Goal: Transaction & Acquisition: Book appointment/travel/reservation

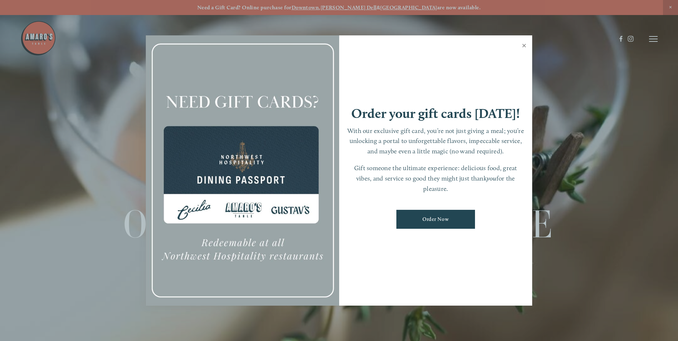
click at [522, 45] on link "Close" at bounding box center [524, 46] width 14 height 20
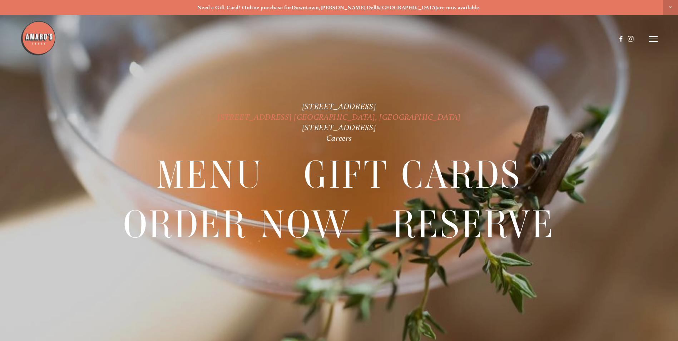
click at [314, 116] on link "[STREET_ADDRESS] [GEOGRAPHIC_DATA], [GEOGRAPHIC_DATA]" at bounding box center [338, 117] width 243 height 10
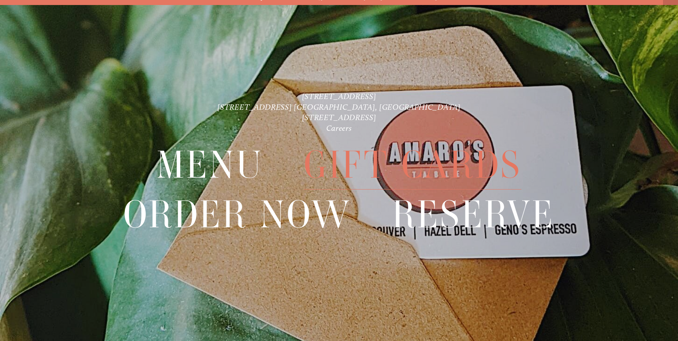
scroll to position [15, 0]
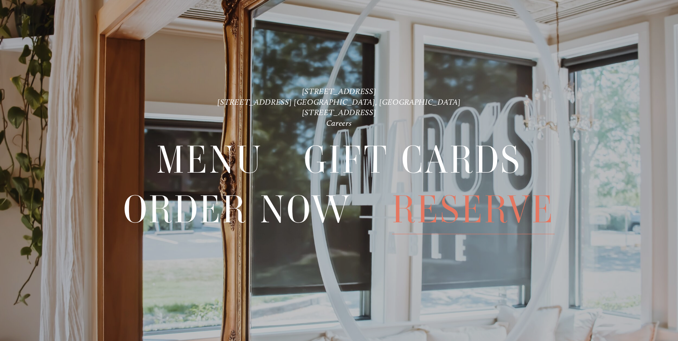
click at [443, 211] on span "Reserve" at bounding box center [473, 209] width 163 height 49
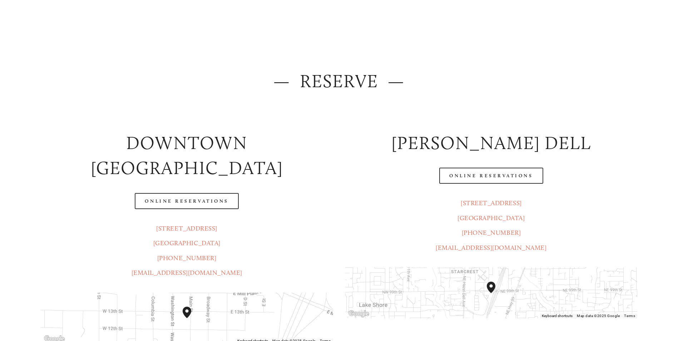
scroll to position [71, 0]
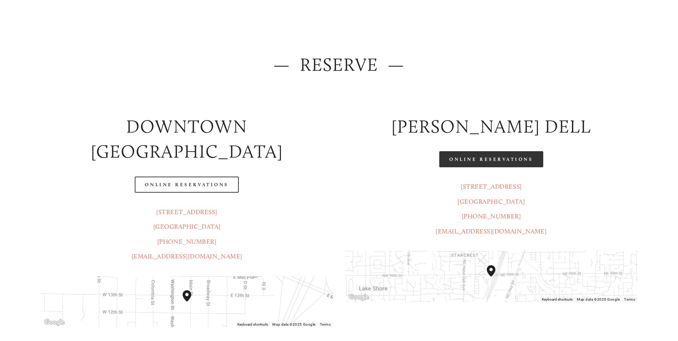
click at [490, 159] on link "Online Reservations" at bounding box center [491, 159] width 104 height 16
